Goal: Check status: Check status

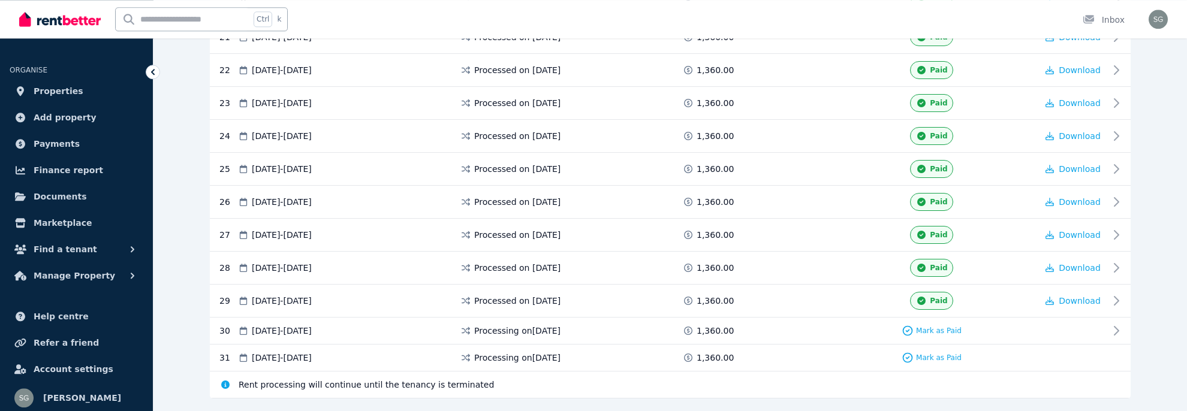
scroll to position [971, 0]
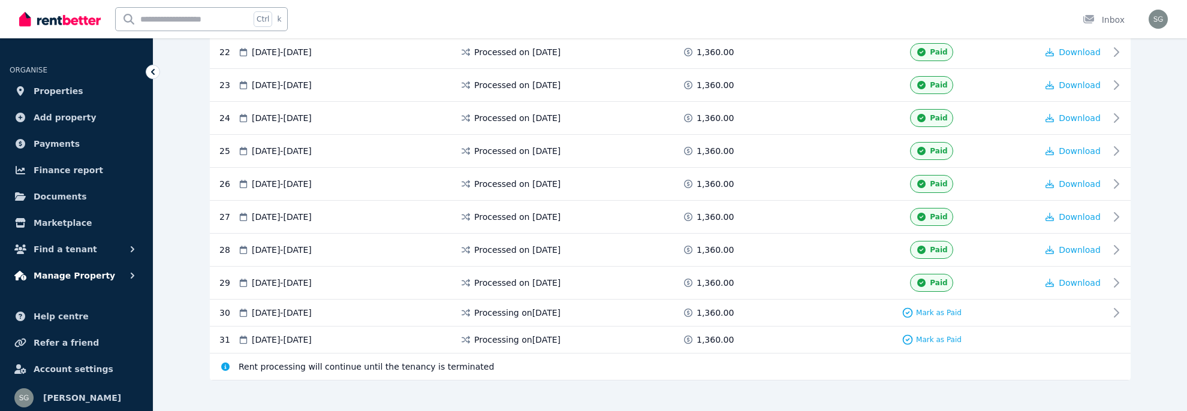
click at [83, 278] on span "Manage Property" at bounding box center [75, 276] width 82 height 14
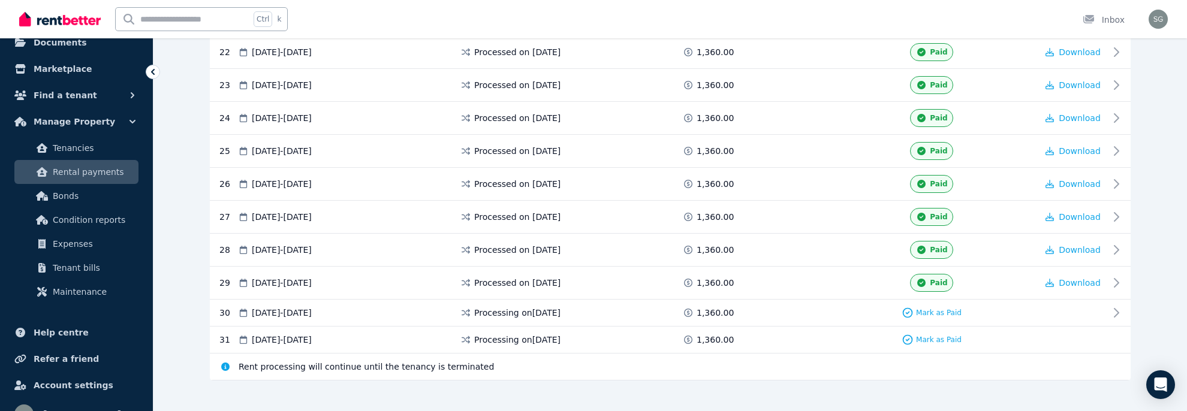
scroll to position [155, 0]
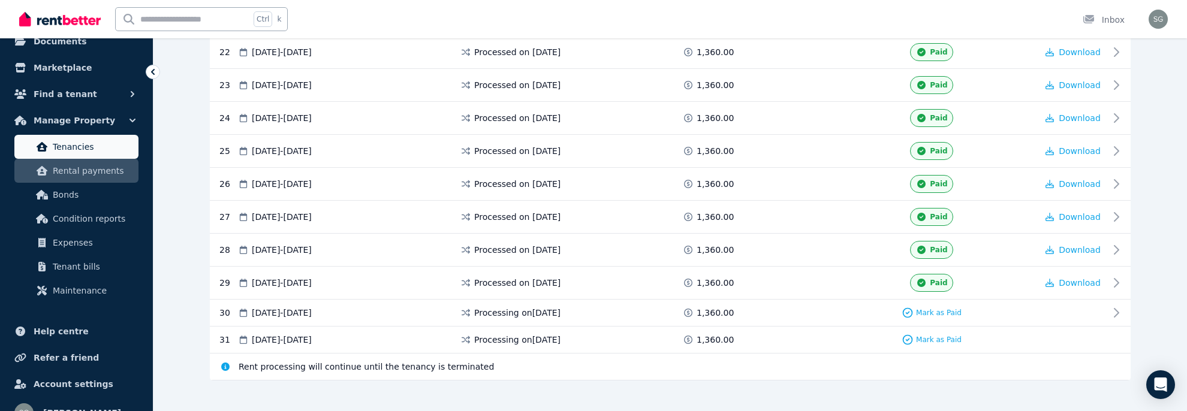
click at [63, 155] on link "Tenancies" at bounding box center [76, 147] width 124 height 24
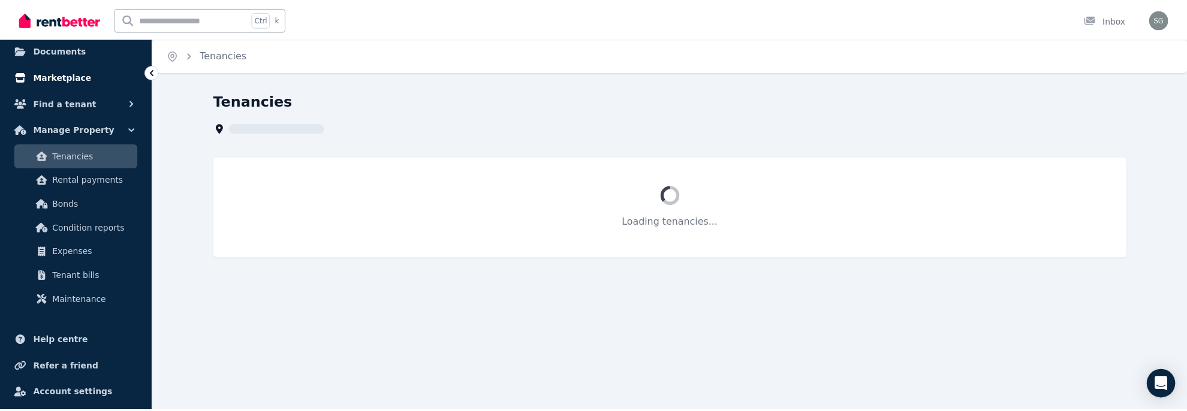
scroll to position [155, 0]
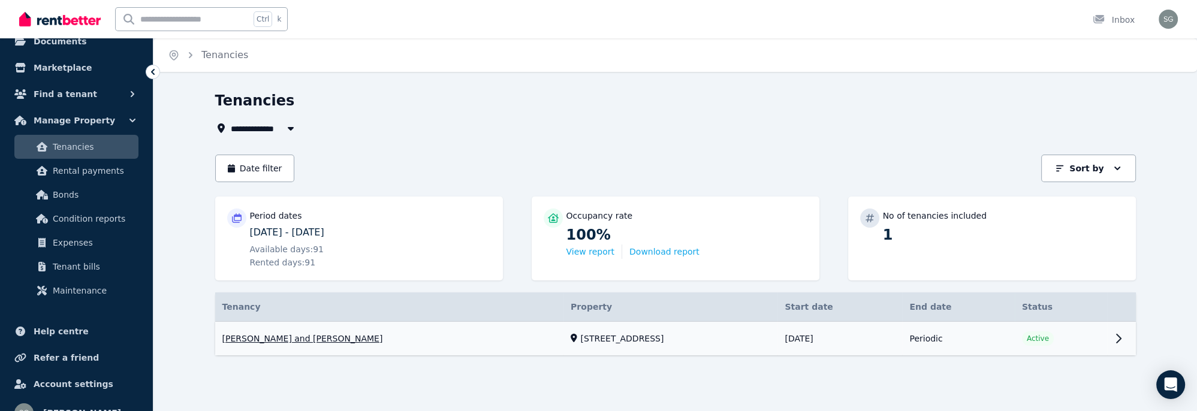
click at [1113, 338] on link "View property details" at bounding box center [675, 339] width 921 height 34
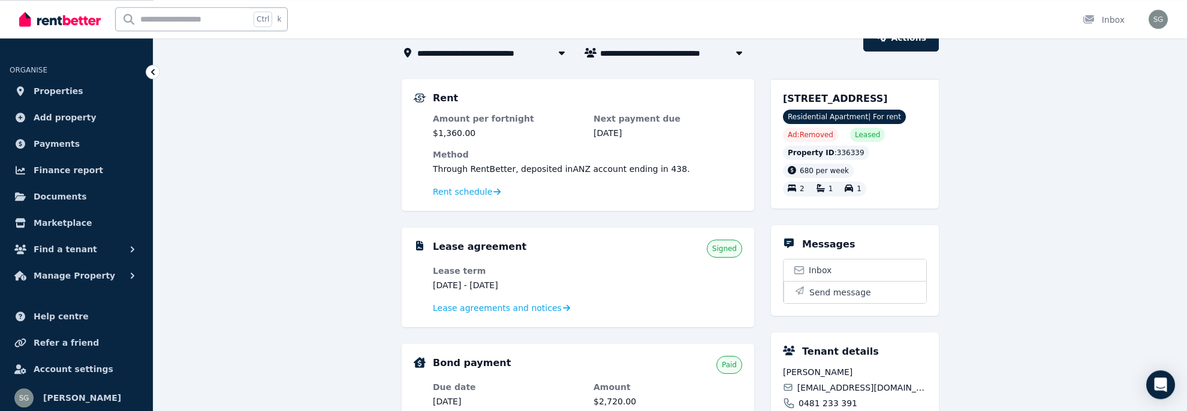
scroll to position [73, 0]
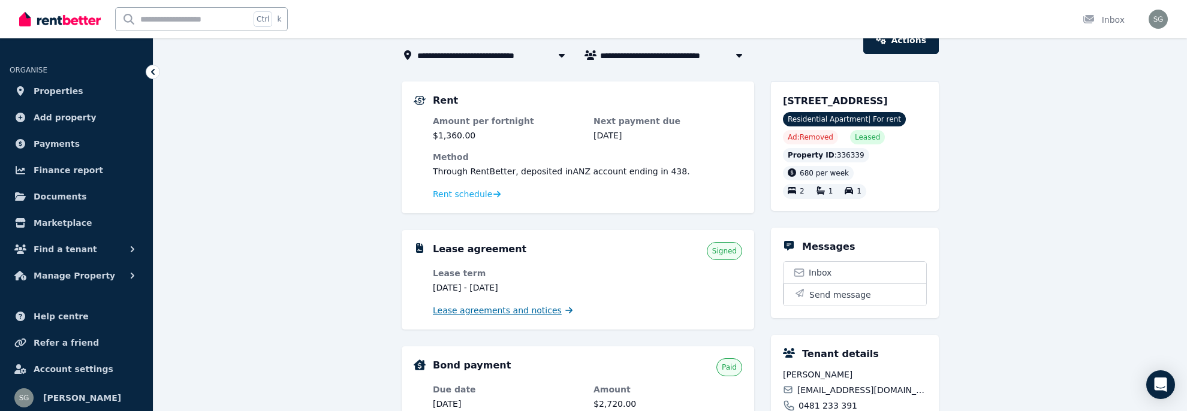
click at [508, 309] on span "Lease agreements and notices" at bounding box center [497, 311] width 129 height 12
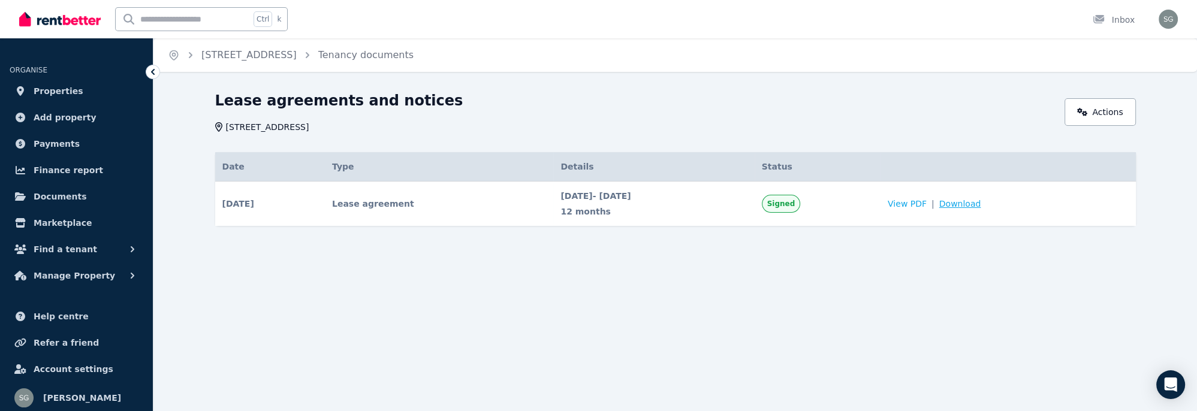
click at [979, 201] on span "Download" at bounding box center [960, 204] width 42 height 12
click at [52, 92] on span "Properties" at bounding box center [59, 91] width 50 height 14
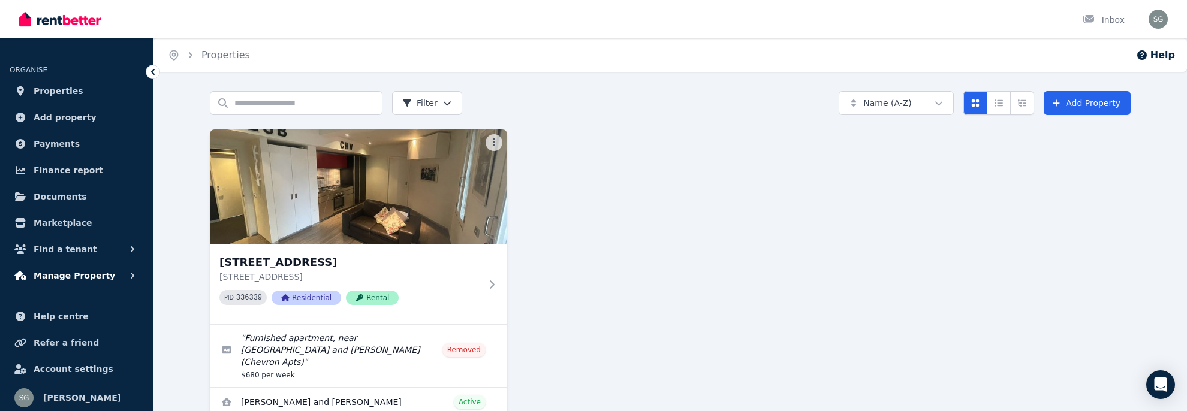
click at [59, 282] on span "Manage Property" at bounding box center [75, 276] width 82 height 14
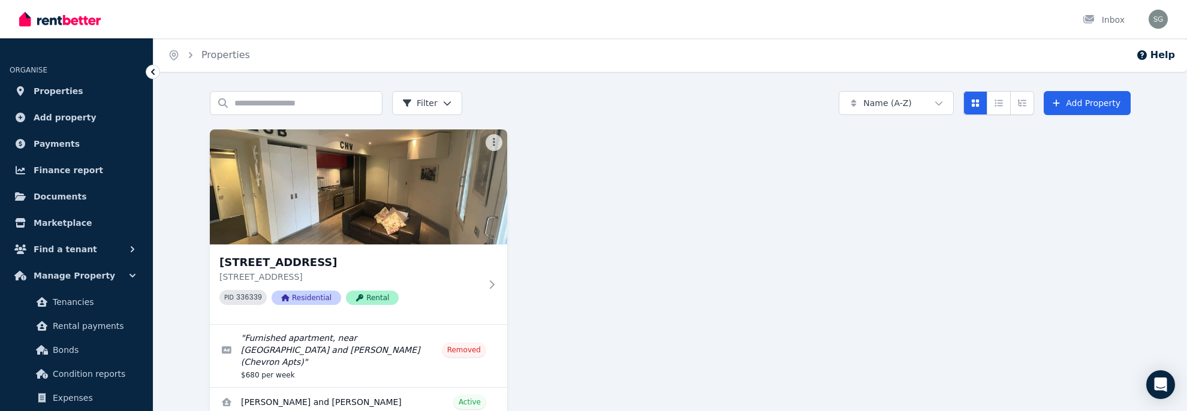
scroll to position [63, 0]
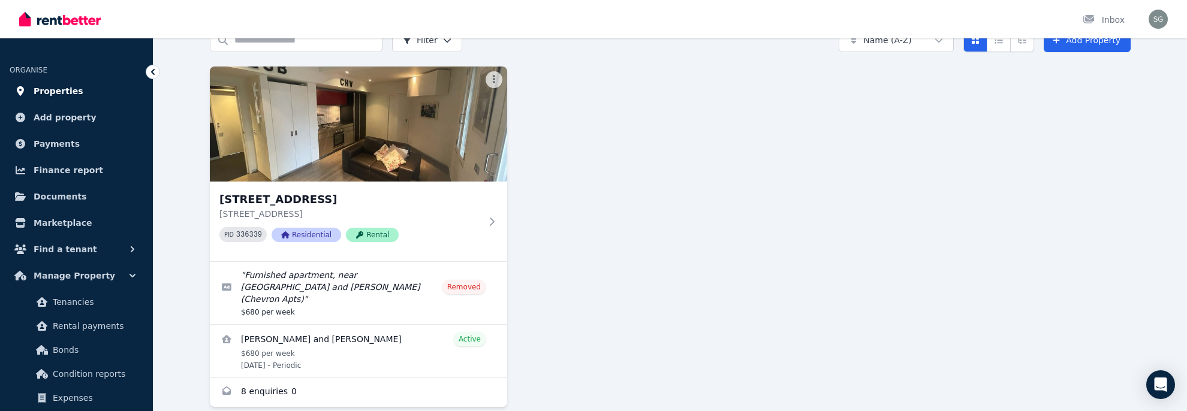
click at [54, 88] on span "Properties" at bounding box center [59, 91] width 50 height 14
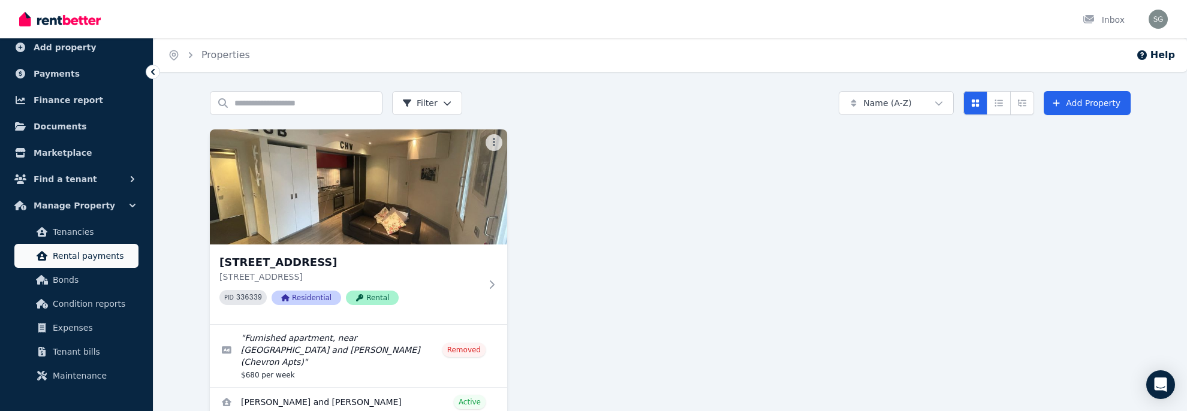
scroll to position [77, 0]
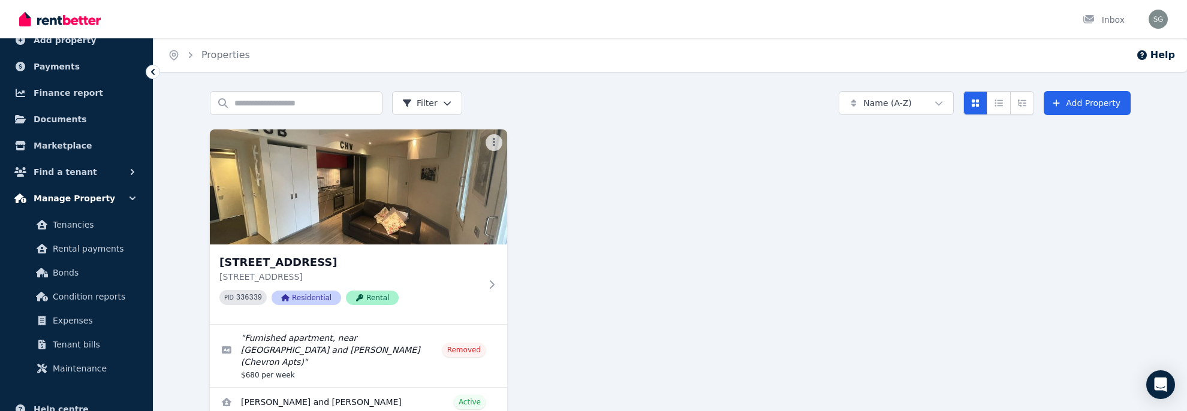
click at [72, 197] on span "Manage Property" at bounding box center [75, 198] width 82 height 14
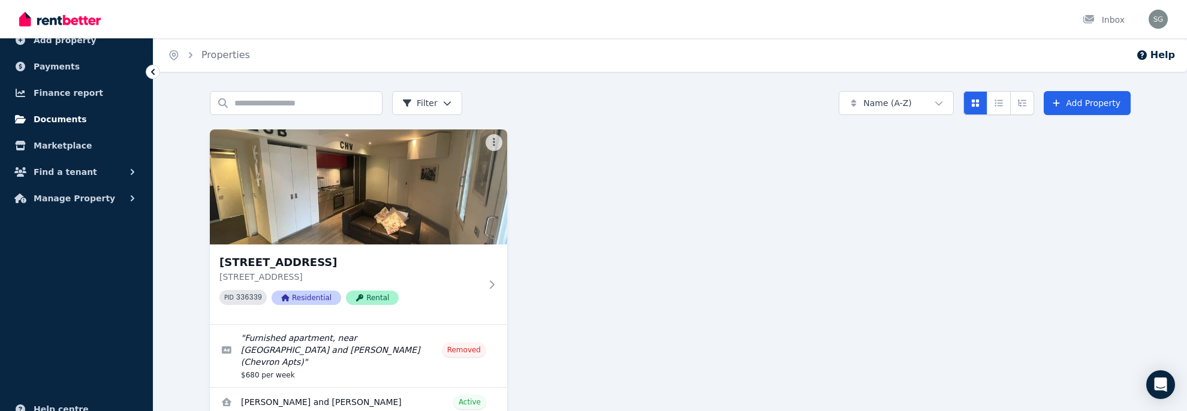
scroll to position [4, 0]
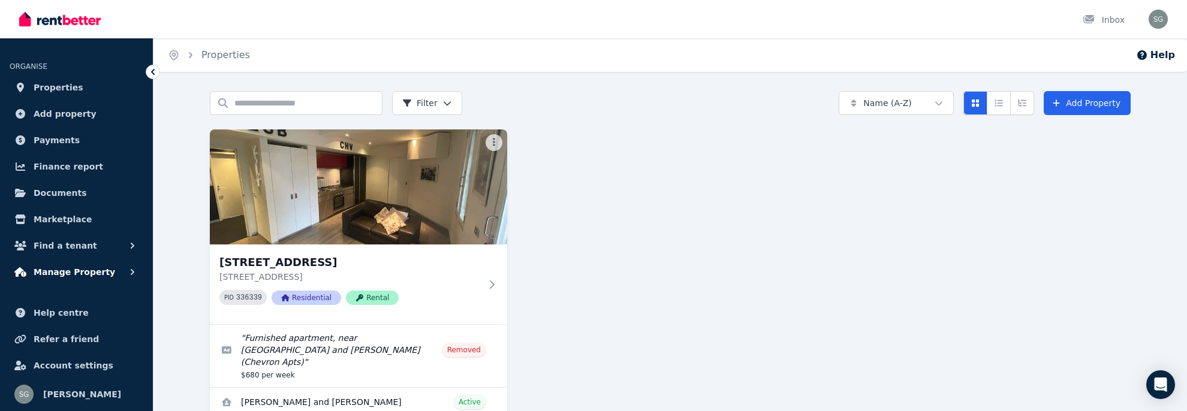
click at [88, 272] on span "Manage Property" at bounding box center [75, 272] width 82 height 14
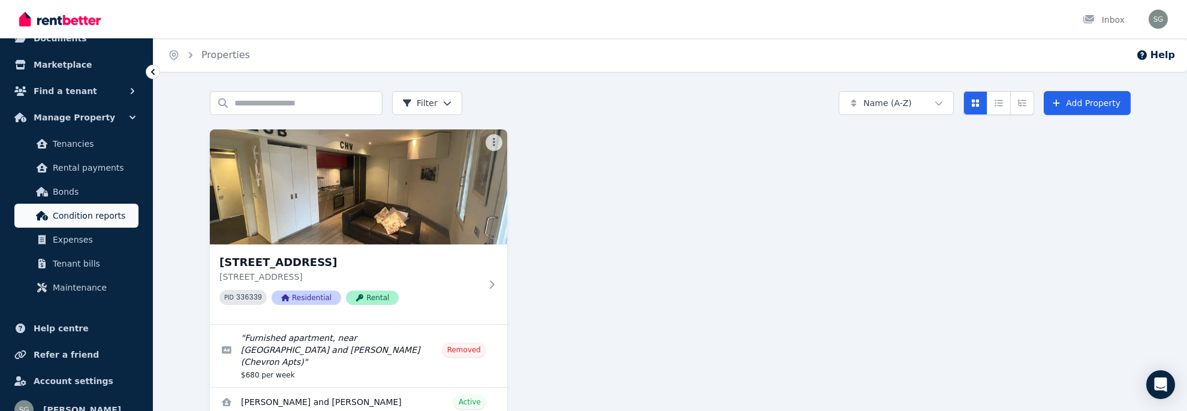
scroll to position [159, 0]
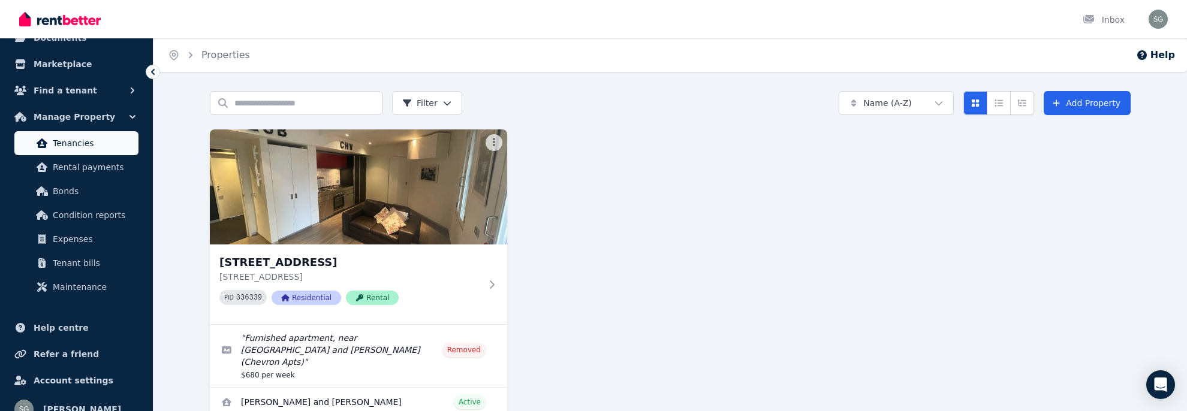
click at [72, 144] on span "Tenancies" at bounding box center [93, 143] width 81 height 14
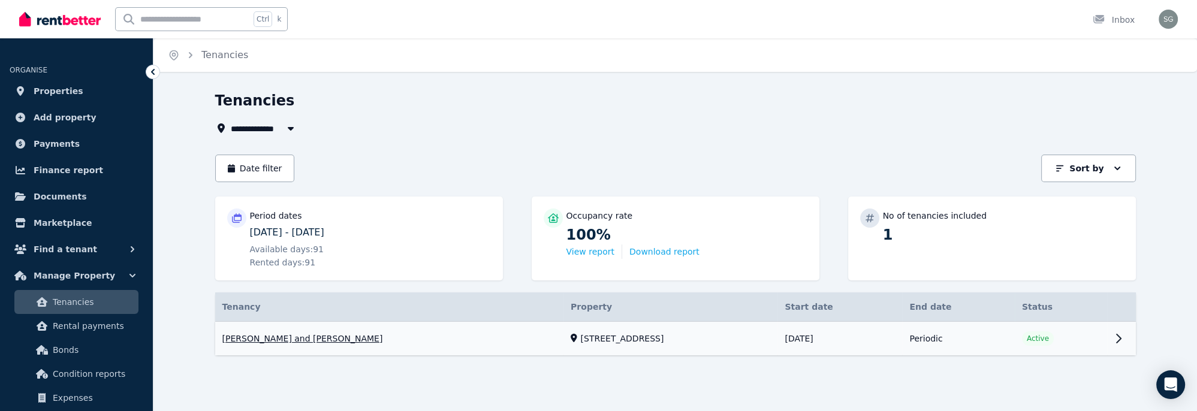
click at [1116, 341] on link "View property details" at bounding box center [675, 339] width 921 height 34
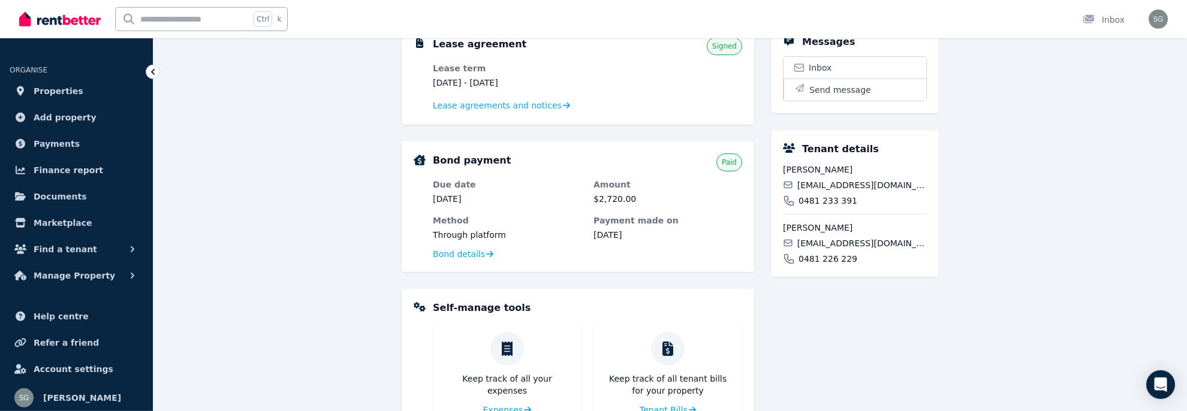
scroll to position [126, 0]
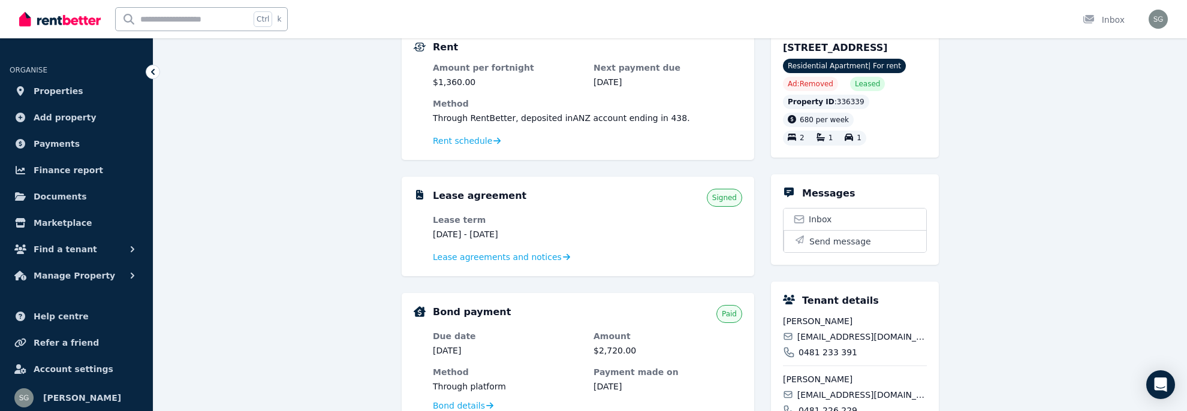
click at [1038, 282] on div "**********" at bounding box center [669, 351] width 1033 height 773
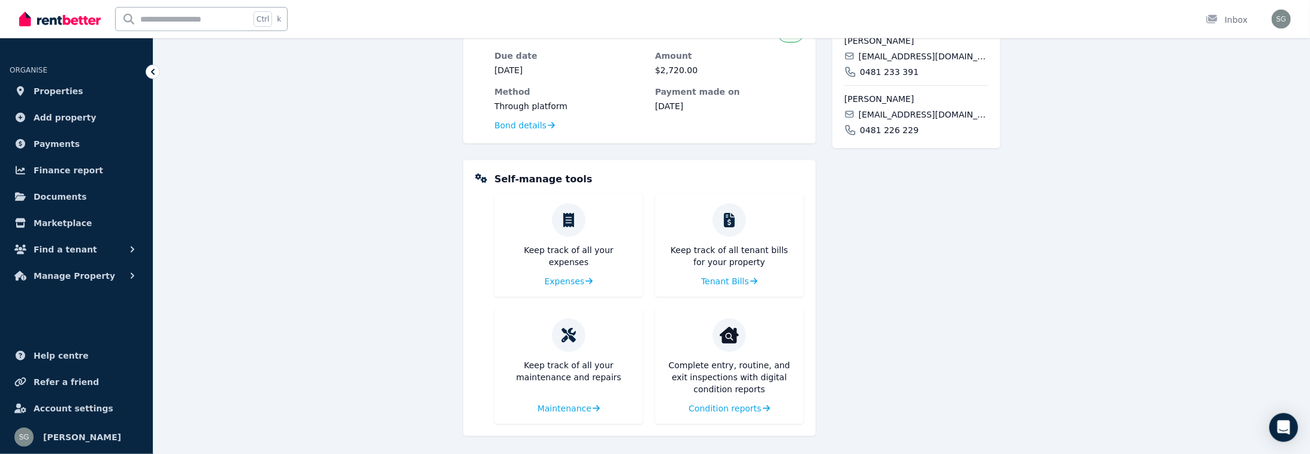
scroll to position [410, 0]
click at [520, 124] on span "Bond details" at bounding box center [521, 122] width 52 height 12
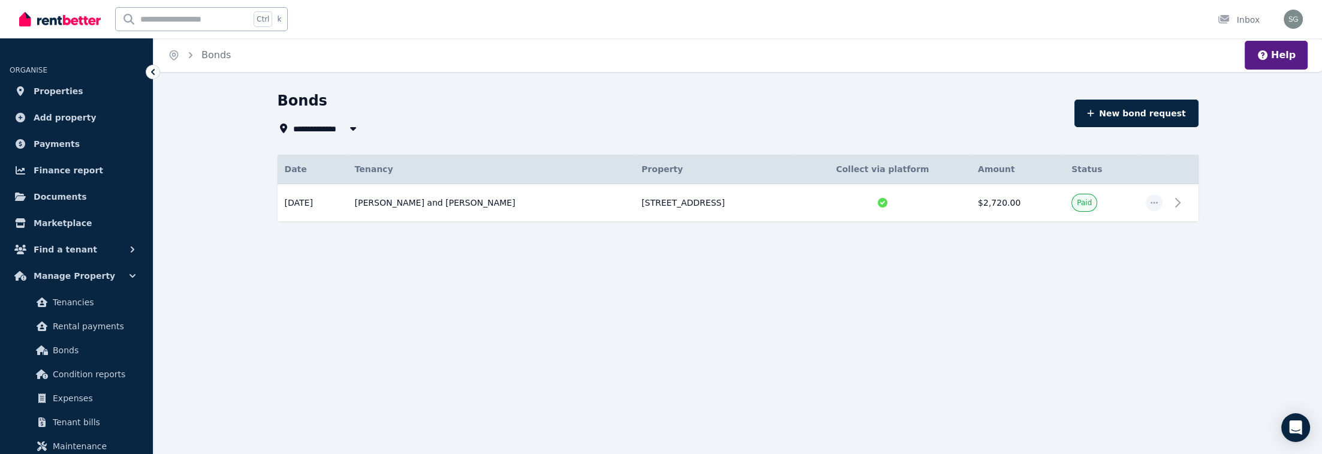
type input "**********"
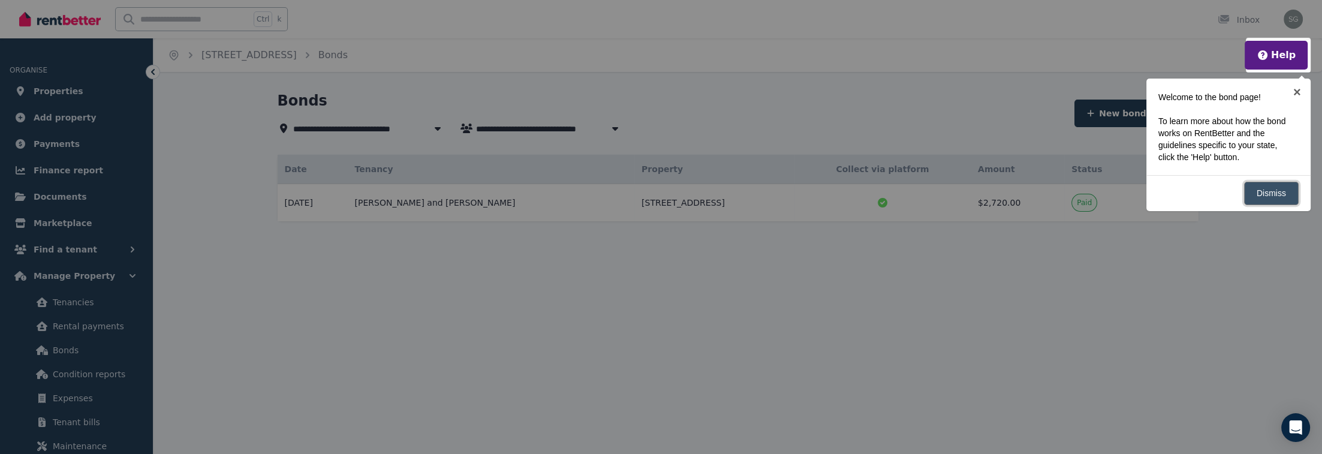
click at [1196, 196] on link "Dismiss" at bounding box center [1271, 193] width 55 height 23
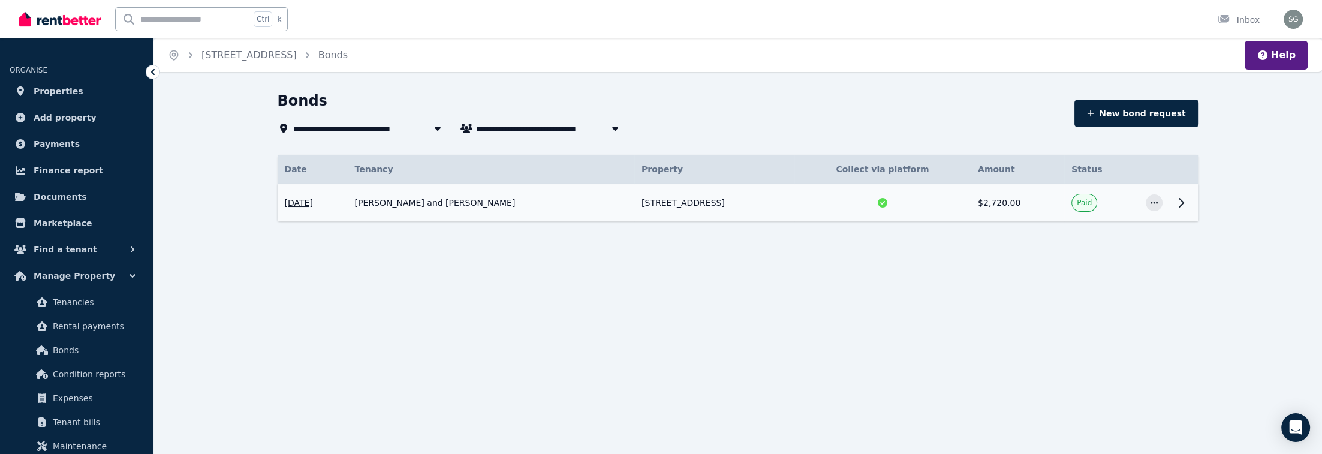
click at [1183, 206] on icon at bounding box center [1181, 202] width 14 height 14
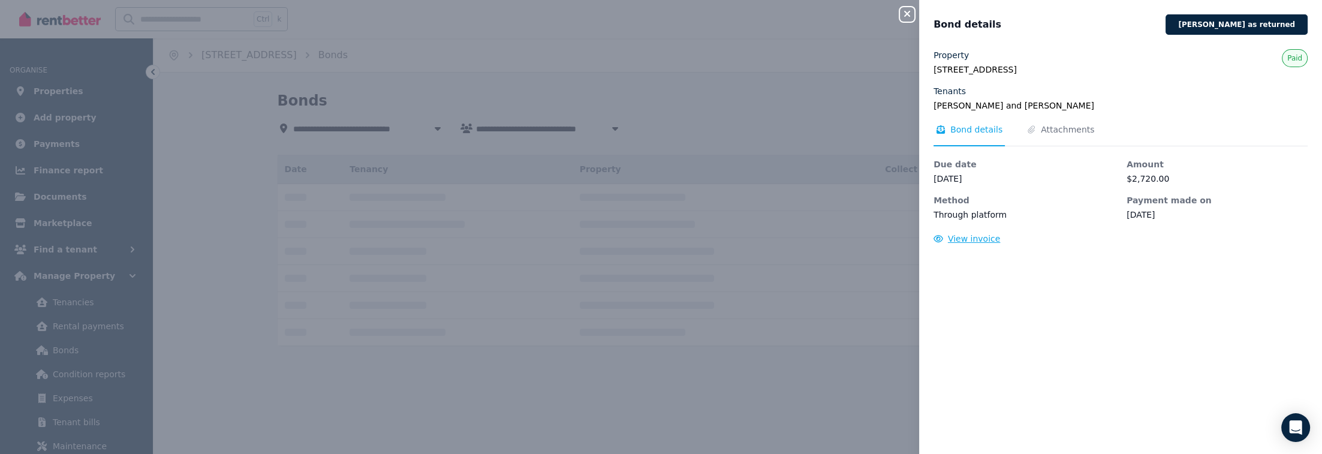
click at [961, 236] on span "View invoice" at bounding box center [974, 239] width 53 height 10
